Goal: Task Accomplishment & Management: Manage account settings

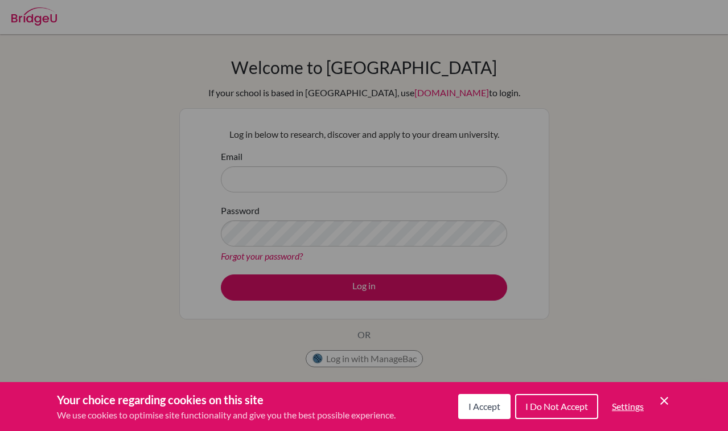
click at [472, 399] on button "I Accept" at bounding box center [484, 406] width 52 height 25
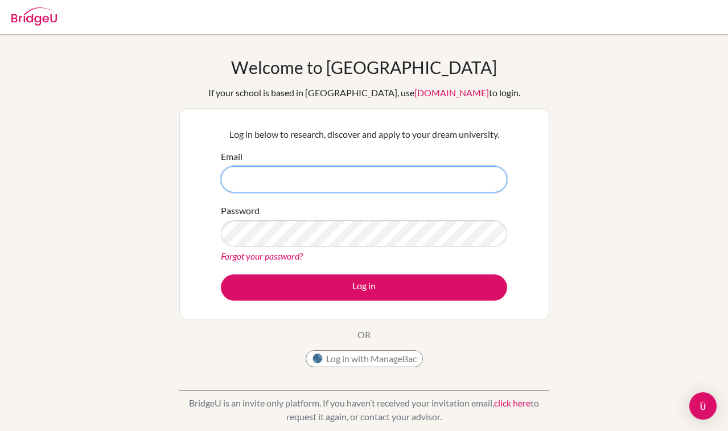
click at [307, 185] on input "Email" at bounding box center [364, 179] width 286 height 26
type input "[EMAIL_ADDRESS][DOMAIN_NAME]"
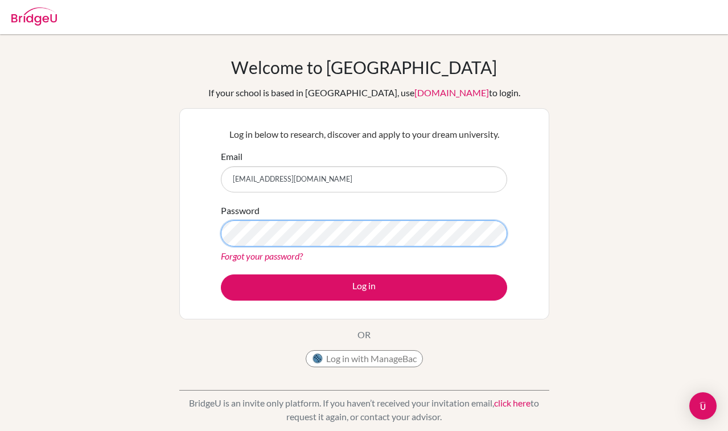
click at [364, 287] on button "Log in" at bounding box center [364, 287] width 286 height 26
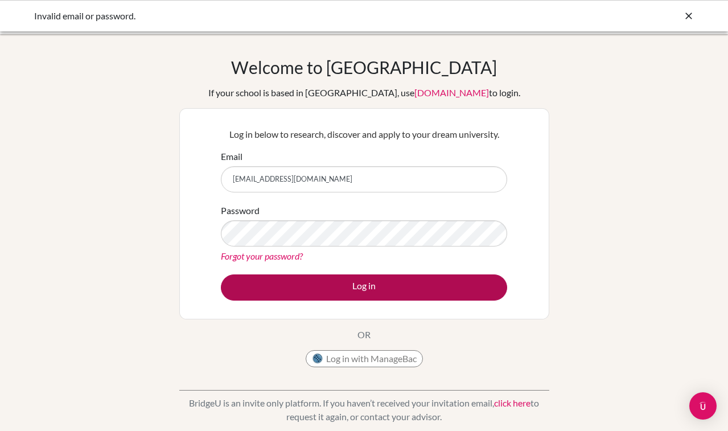
click at [366, 278] on button "Log in" at bounding box center [364, 287] width 286 height 26
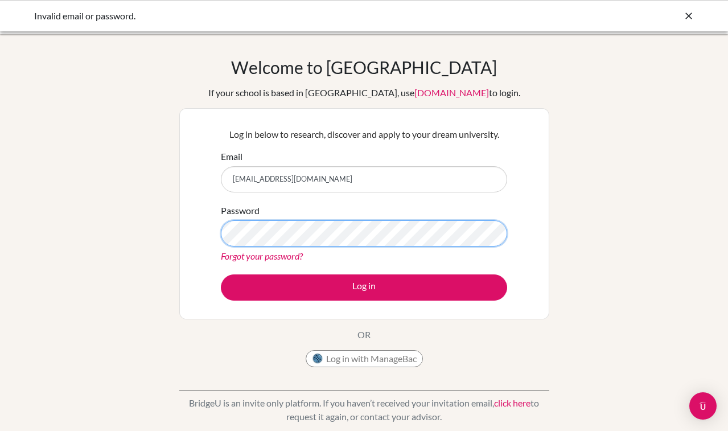
click at [364, 287] on button "Log in" at bounding box center [364, 287] width 286 height 26
click at [340, 263] on form "Email [EMAIL_ADDRESS][DOMAIN_NAME] Password Forgot your password? Log in" at bounding box center [364, 225] width 286 height 151
click at [291, 260] on link "Forgot your password?" at bounding box center [262, 255] width 82 height 11
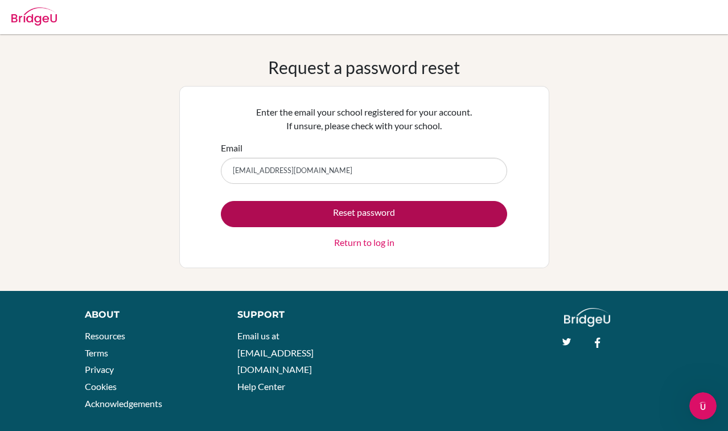
type input "[EMAIL_ADDRESS][DOMAIN_NAME]"
click at [351, 221] on button "Reset password" at bounding box center [364, 214] width 286 height 26
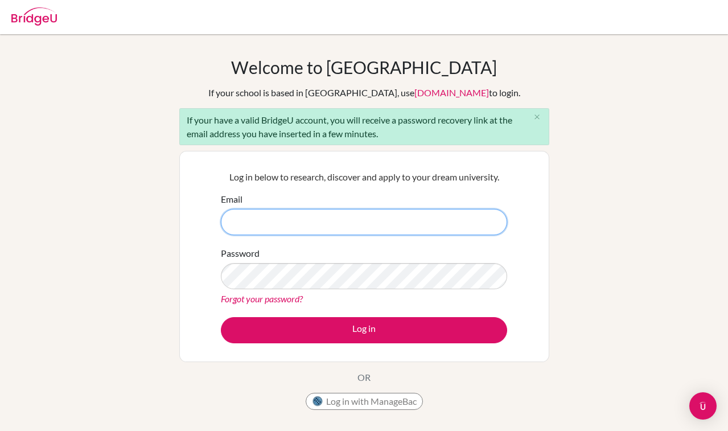
type input "pazE9YxJ8m1Z4oPQpwsB"
click at [430, 222] on input "pazE9YxJ8m1Z4oPQpwsB" at bounding box center [364, 222] width 286 height 26
drag, startPoint x: 430, startPoint y: 222, endPoint x: 319, endPoint y: 213, distance: 111.3
click at [319, 213] on input "pazE9YxJ8m1Z4oPQpwsB" at bounding box center [364, 222] width 286 height 26
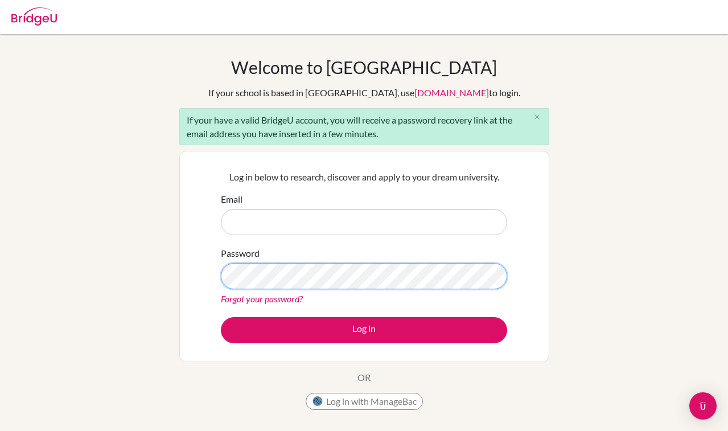
click at [211, 261] on div "Log in below to research, discover and apply to your dream university. Email Pa…" at bounding box center [364, 256] width 370 height 211
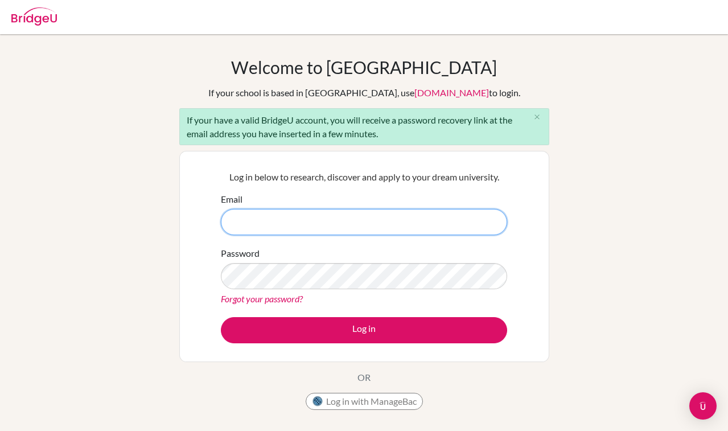
click at [249, 227] on input "Email" at bounding box center [364, 222] width 286 height 26
type input "etheiser@danubestudent.com"
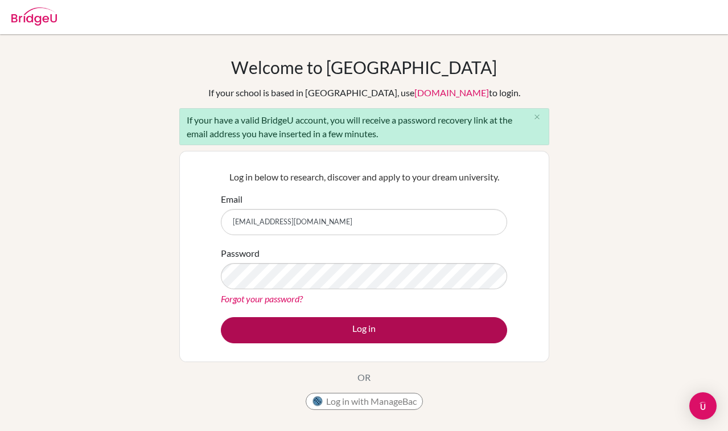
click at [348, 329] on button "Log in" at bounding box center [364, 330] width 286 height 26
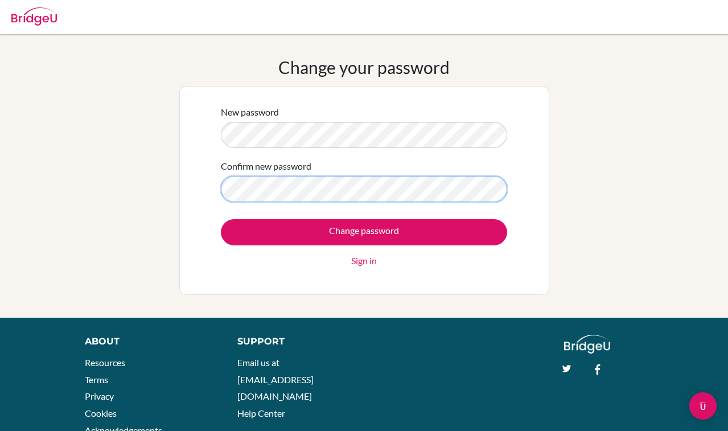
click at [364, 232] on input "Change password" at bounding box center [364, 232] width 286 height 26
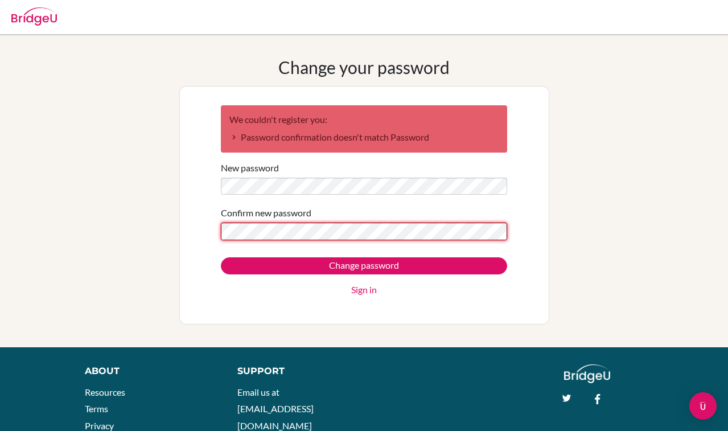
click at [364, 266] on input "Change password" at bounding box center [364, 265] width 286 height 17
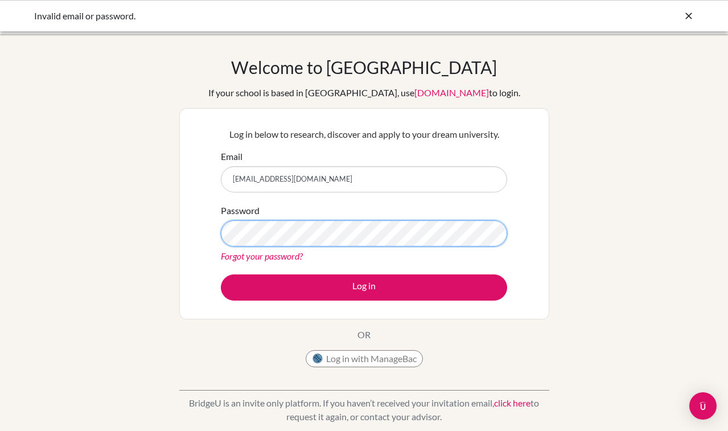
click at [364, 287] on button "Log in" at bounding box center [364, 287] width 286 height 26
